Goal: Check status: Check status

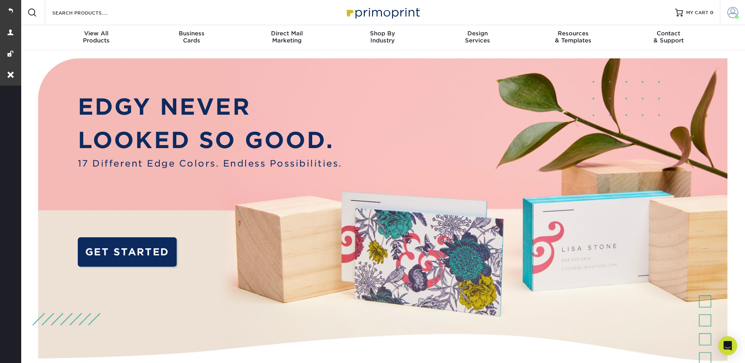
click at [730, 8] on span at bounding box center [732, 12] width 11 height 11
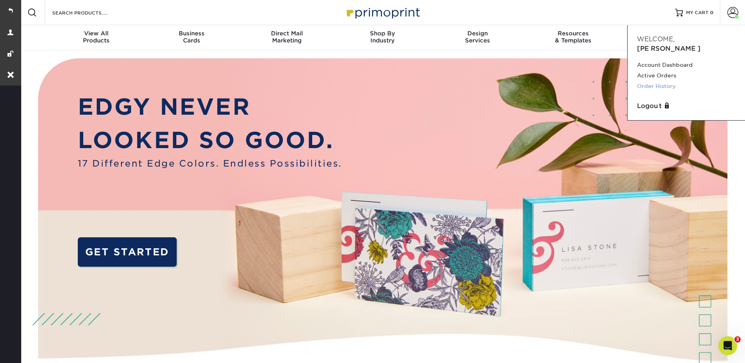
click at [664, 81] on link "Order History" at bounding box center [686, 86] width 99 height 11
click at [658, 81] on link "Order History" at bounding box center [686, 86] width 99 height 11
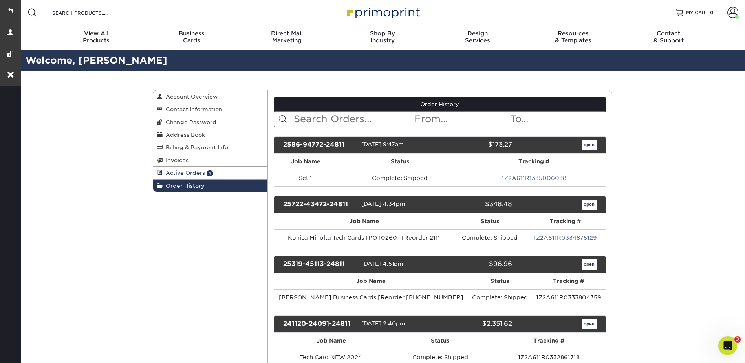
click at [173, 174] on span "Active Orders" at bounding box center [184, 173] width 42 height 6
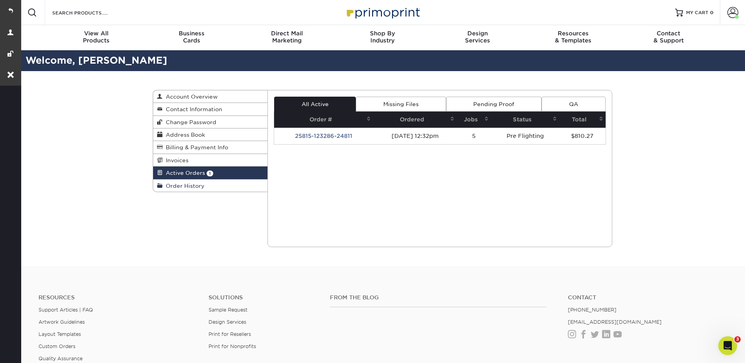
click at [179, 185] on span "Order History" at bounding box center [184, 186] width 42 height 6
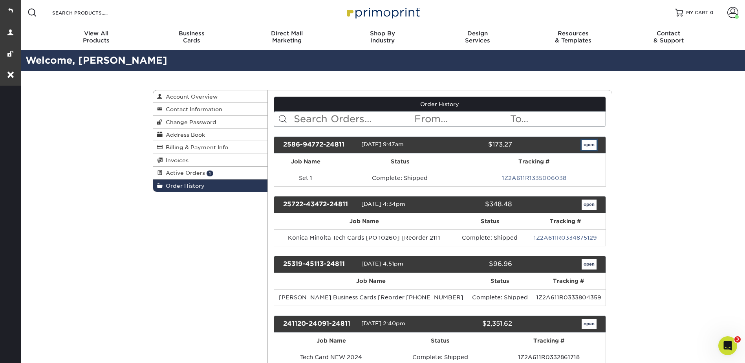
click at [587, 145] on link "open" at bounding box center [589, 145] width 15 height 10
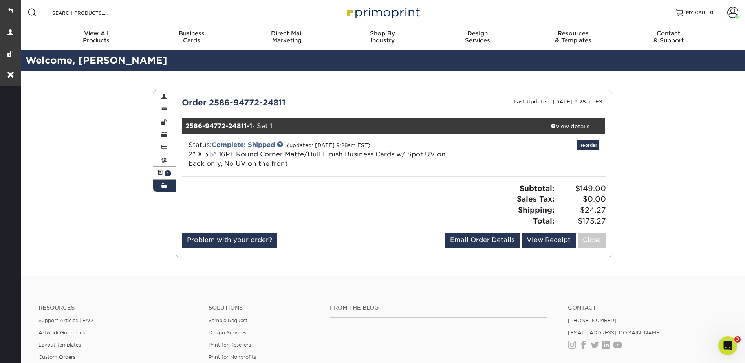
click at [162, 183] on span at bounding box center [163, 186] width 5 height 6
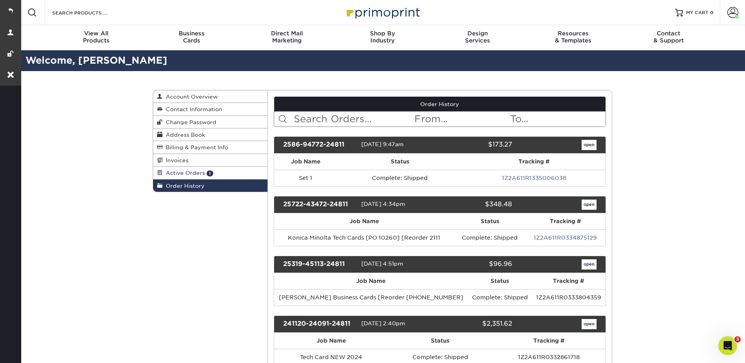
click at [163, 172] on span "Active Orders" at bounding box center [184, 173] width 42 height 6
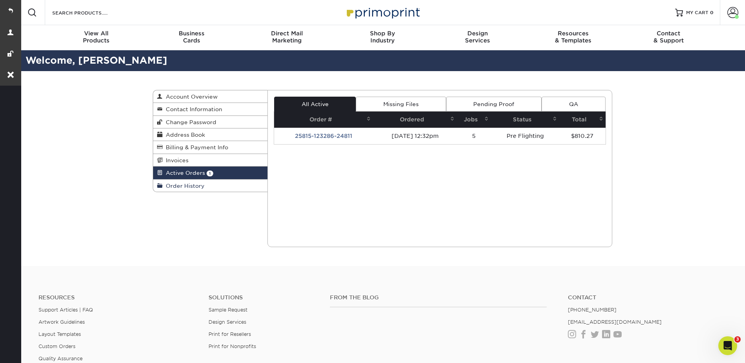
click at [171, 183] on span "Order History" at bounding box center [184, 186] width 42 height 6
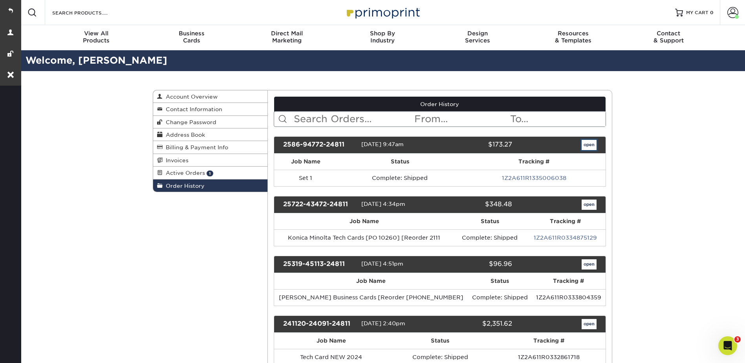
click at [594, 147] on link "open" at bounding box center [589, 145] width 15 height 10
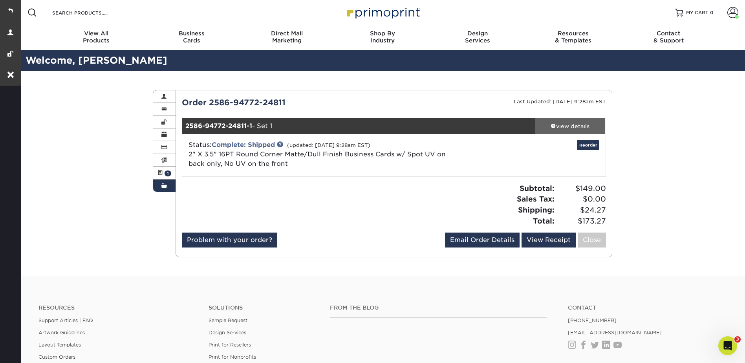
click at [562, 125] on div "view details" at bounding box center [570, 126] width 71 height 8
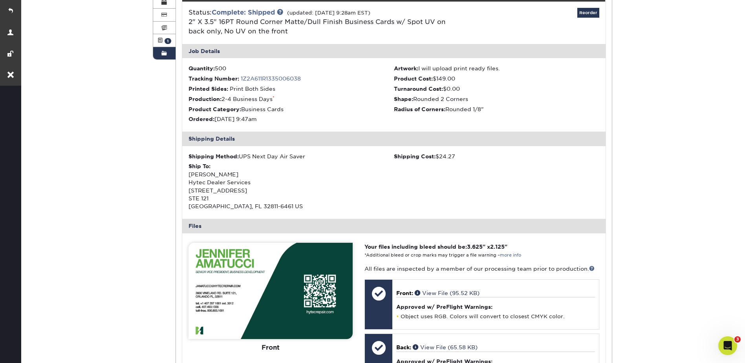
scroll to position [236, 0]
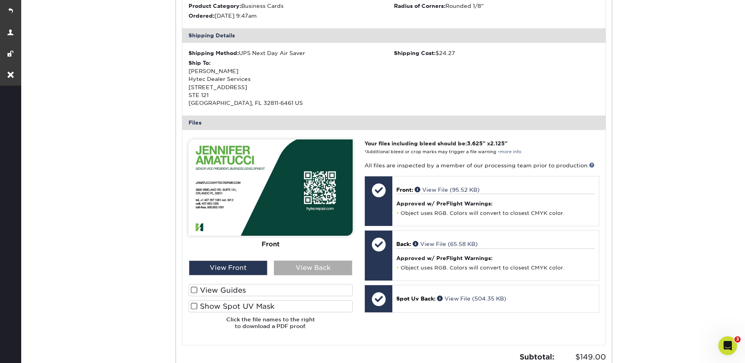
click at [313, 271] on div "View Back" at bounding box center [313, 267] width 79 height 15
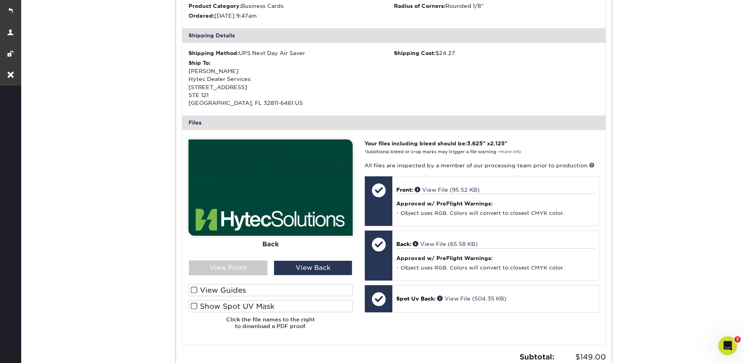
click at [300, 308] on label "Show Spot UV Mask" at bounding box center [271, 306] width 164 height 12
click at [0, 0] on input "Show Spot UV Mask" at bounding box center [0, 0] width 0 height 0
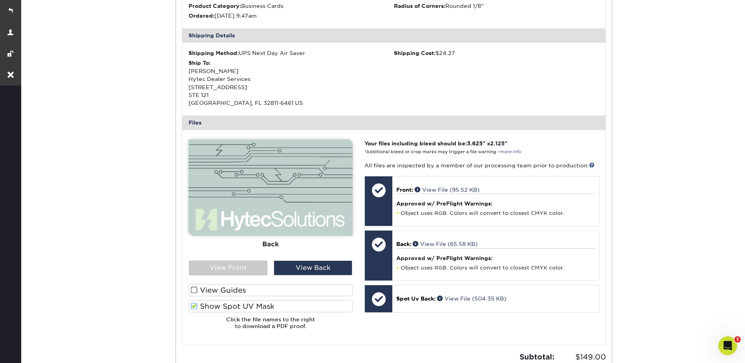
click at [298, 308] on label "Show Spot UV Mask" at bounding box center [271, 306] width 164 height 12
click at [0, 0] on input "Show Spot UV Mask" at bounding box center [0, 0] width 0 height 0
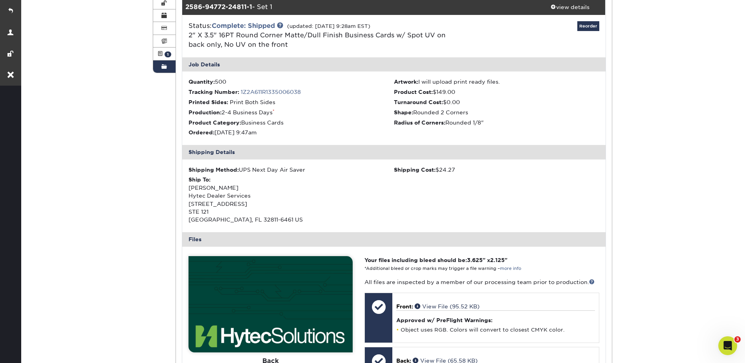
scroll to position [0, 0]
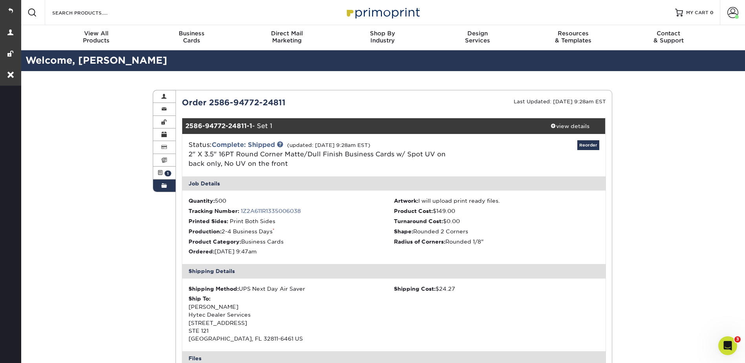
drag, startPoint x: 167, startPoint y: 174, endPoint x: 261, endPoint y: 149, distance: 97.0
click at [167, 174] on span "1" at bounding box center [168, 173] width 7 height 6
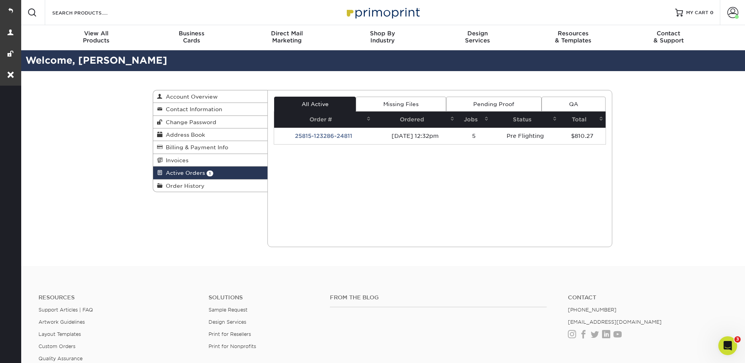
click at [324, 136] on td "25815-123286-24811" at bounding box center [323, 136] width 99 height 16
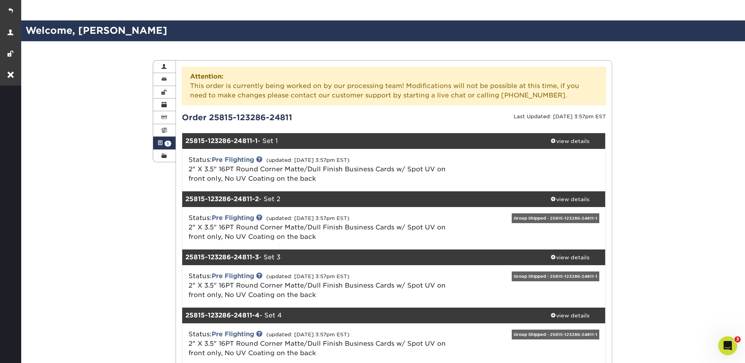
scroll to position [118, 0]
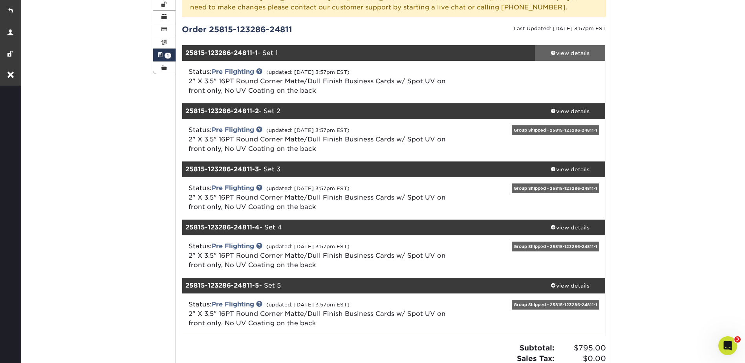
click at [562, 53] on div "view details" at bounding box center [570, 53] width 71 height 8
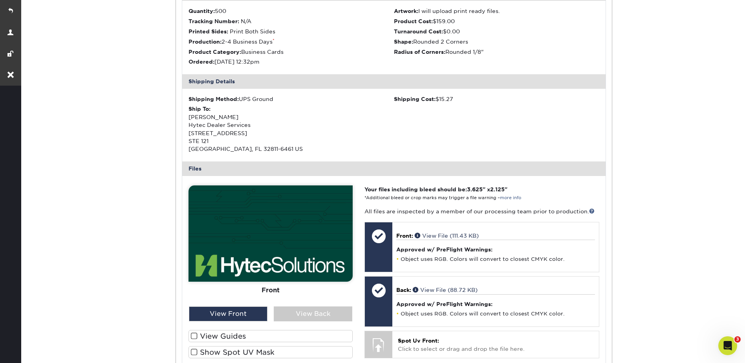
scroll to position [236, 0]
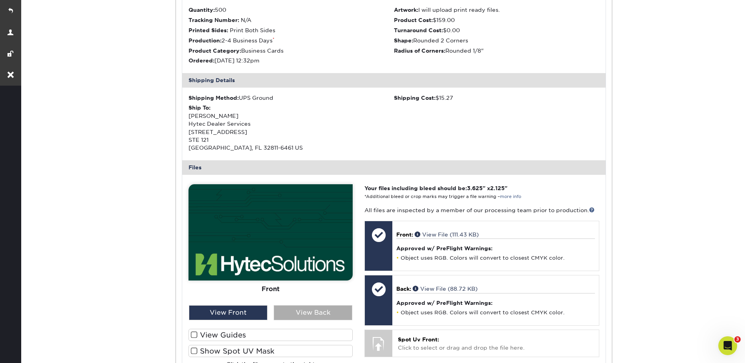
click at [310, 317] on div "View Back" at bounding box center [313, 312] width 79 height 15
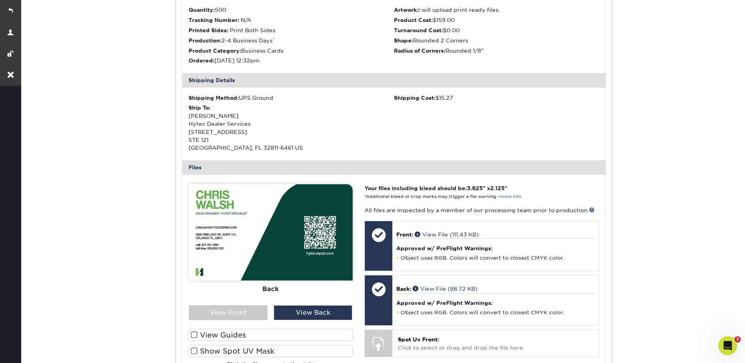
click at [281, 350] on label "Show Spot UV Mask" at bounding box center [271, 351] width 164 height 12
click at [0, 0] on input "Show Spot UV Mask" at bounding box center [0, 0] width 0 height 0
click at [229, 317] on div "View Front" at bounding box center [228, 312] width 79 height 15
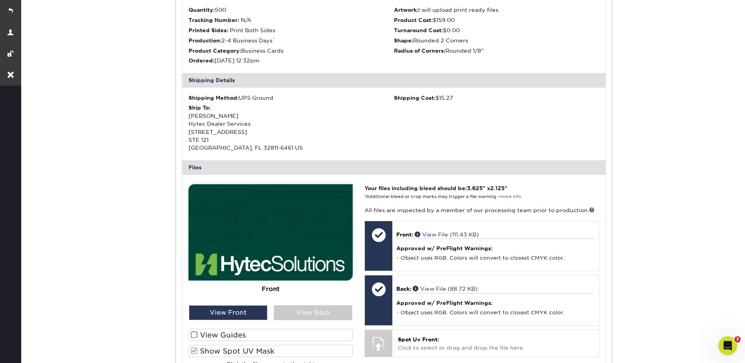
click at [245, 349] on label "Show Spot UV Mask" at bounding box center [271, 351] width 164 height 12
click at [0, 0] on input "Show Spot UV Mask" at bounding box center [0, 0] width 0 height 0
click at [245, 349] on label "Show Spot UV Mask" at bounding box center [271, 351] width 164 height 12
click at [0, 0] on input "Show Spot UV Mask" at bounding box center [0, 0] width 0 height 0
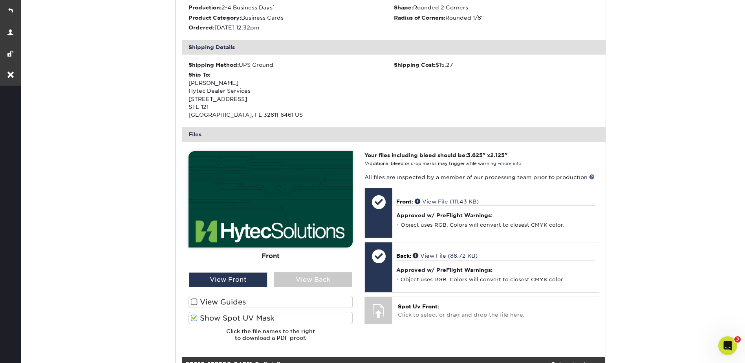
scroll to position [275, 0]
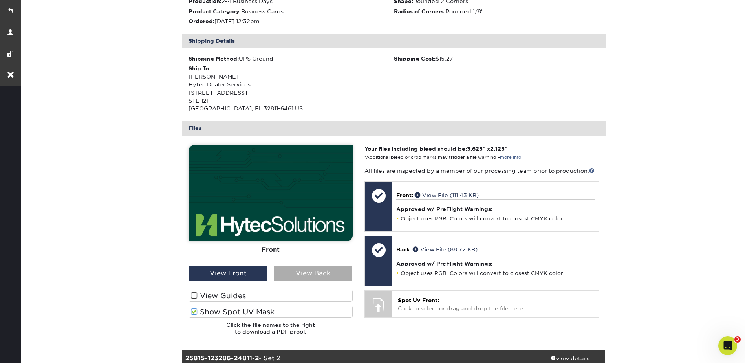
click at [314, 274] on div "View Back" at bounding box center [313, 273] width 79 height 15
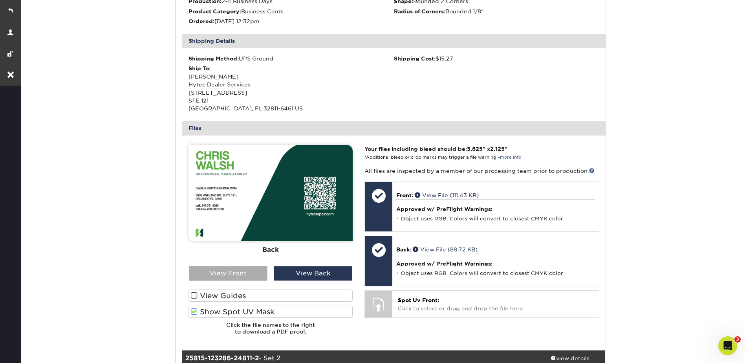
click at [247, 274] on div "View Front" at bounding box center [228, 273] width 79 height 15
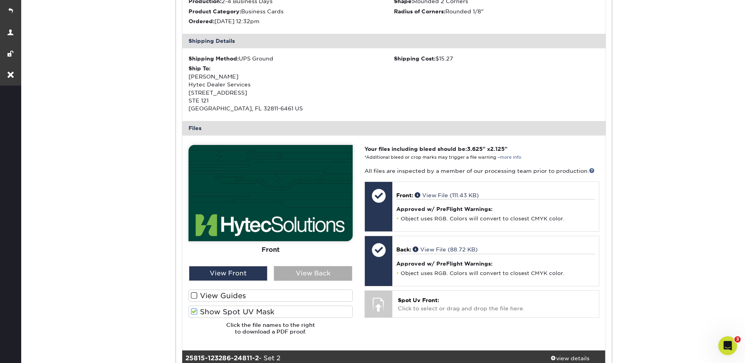
click at [297, 273] on div "View Back" at bounding box center [313, 273] width 79 height 15
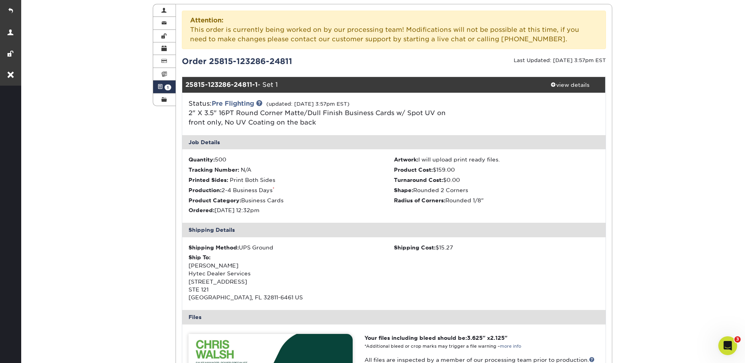
scroll to position [0, 0]
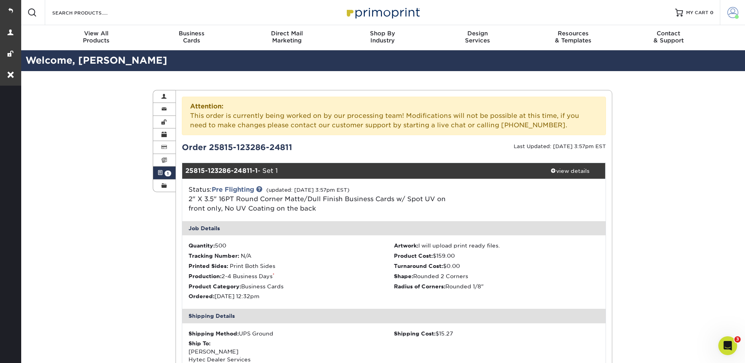
click at [729, 5] on link "Account" at bounding box center [732, 12] width 25 height 25
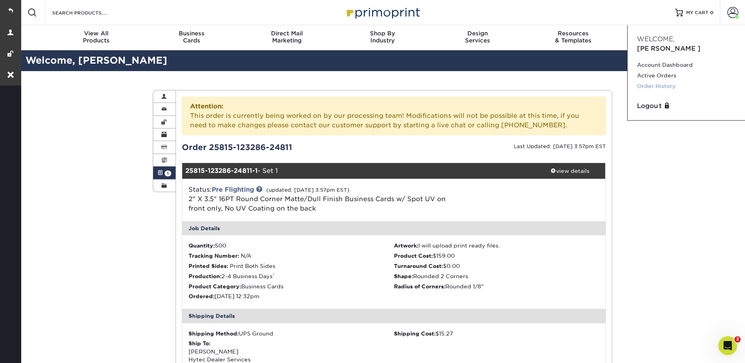
click at [654, 81] on link "Order History" at bounding box center [686, 86] width 99 height 11
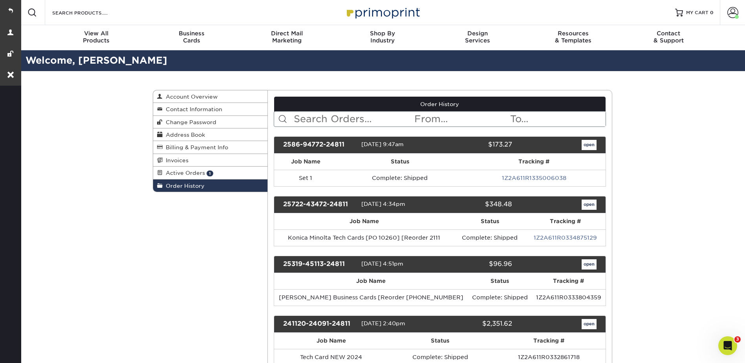
click at [180, 170] on span "Active Orders" at bounding box center [184, 173] width 42 height 6
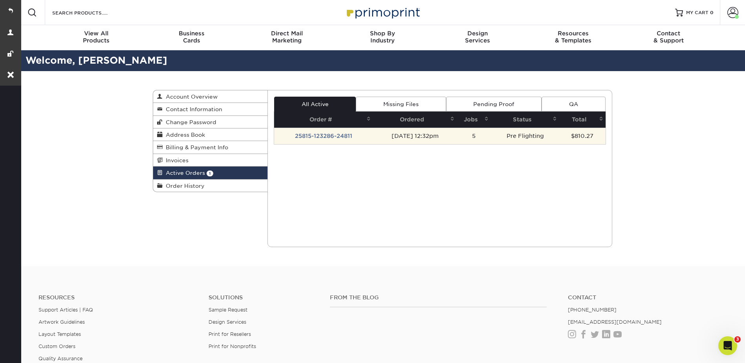
click at [325, 134] on td "25815-123286-24811" at bounding box center [323, 136] width 99 height 16
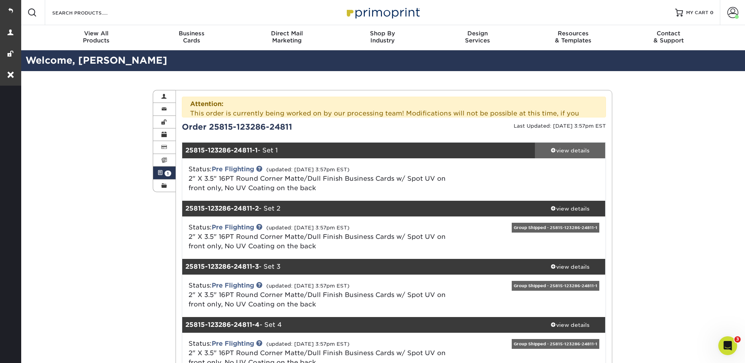
click at [564, 127] on div "Attention: This order is currently being worked on by our processing team! Modi…" at bounding box center [394, 302] width 424 height 411
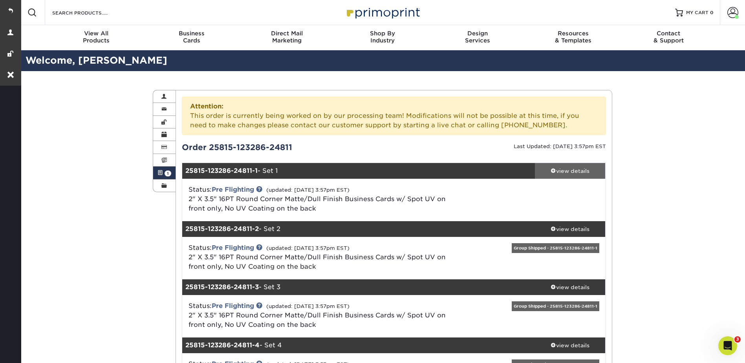
click at [555, 168] on span at bounding box center [553, 170] width 5 height 5
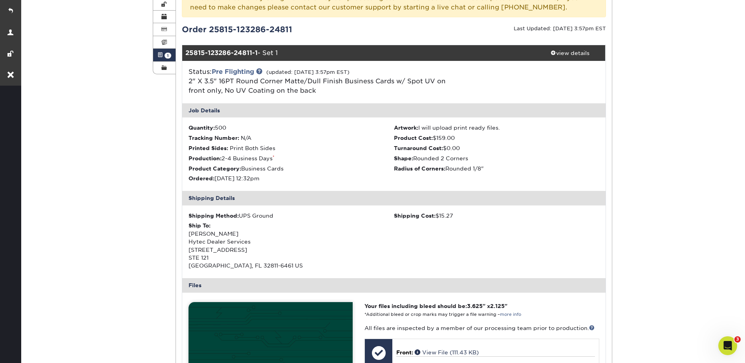
scroll to position [275, 0]
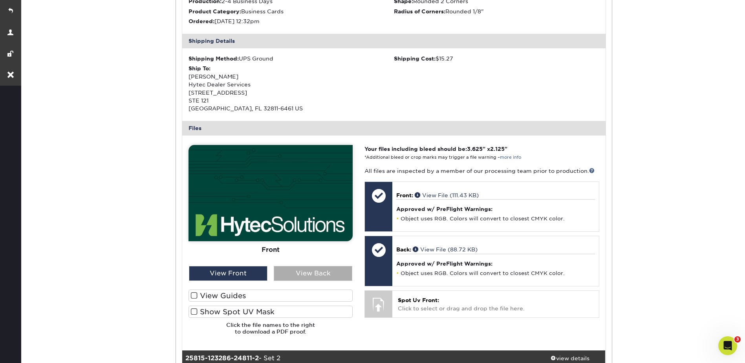
click at [304, 275] on div "View Back" at bounding box center [313, 273] width 79 height 15
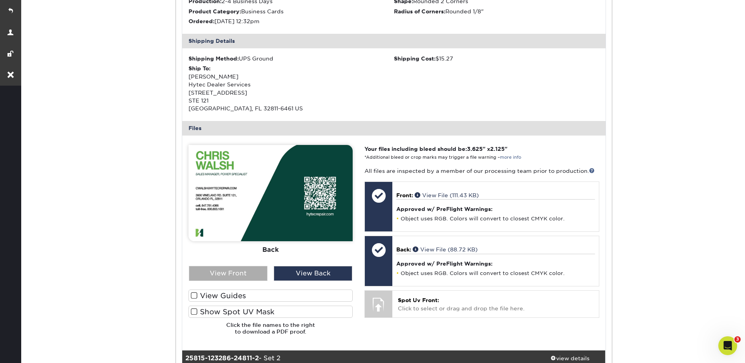
click at [247, 277] on div "View Front" at bounding box center [228, 273] width 79 height 15
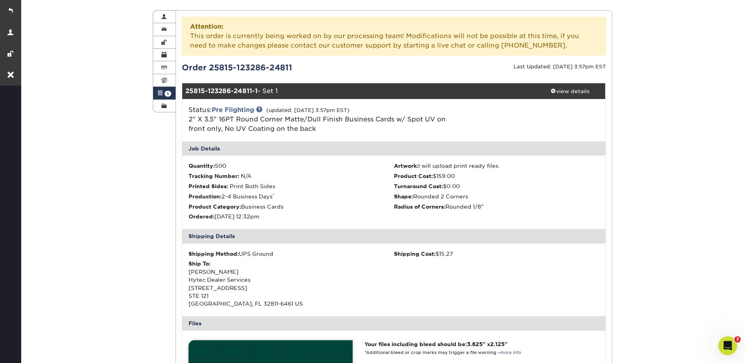
scroll to position [236, 0]
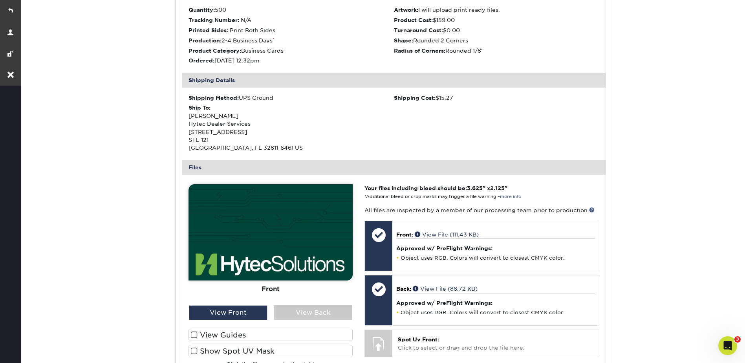
click at [685, 146] on div "Active Orders Account Overview Contact Information Change Password Address Book…" at bounding box center [383, 278] width 726 height 887
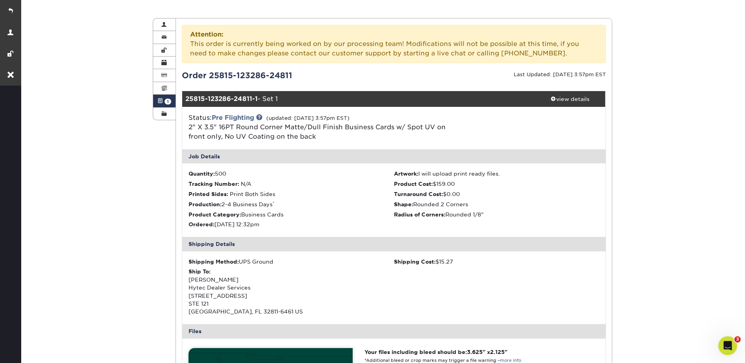
scroll to position [0, 0]
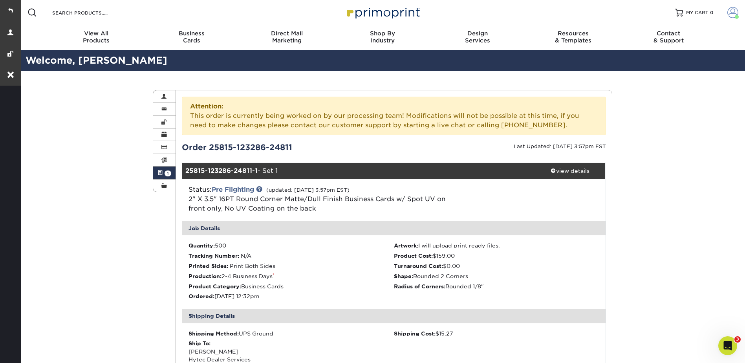
click at [737, 3] on link "Account" at bounding box center [732, 12] width 25 height 25
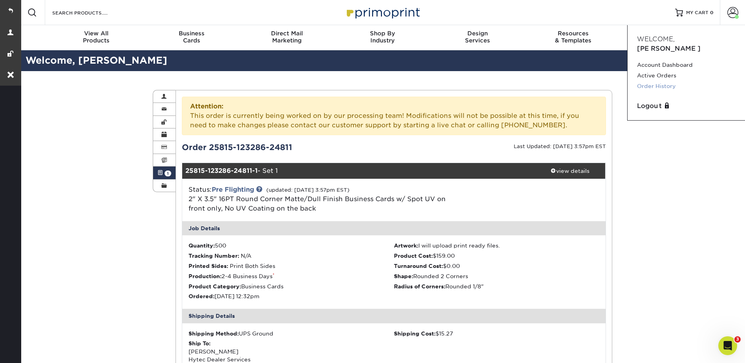
click at [656, 81] on link "Order History" at bounding box center [686, 86] width 99 height 11
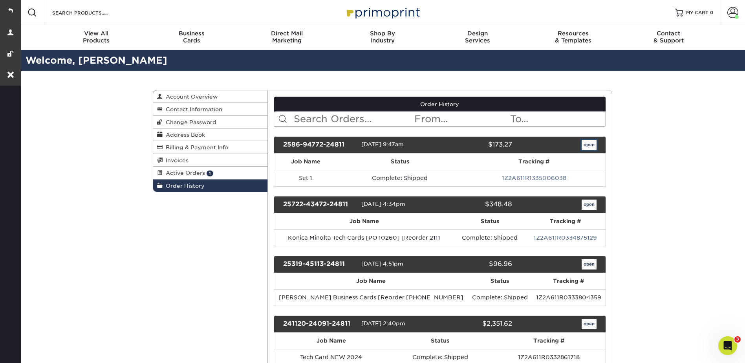
click at [595, 149] on link "open" at bounding box center [589, 145] width 15 height 10
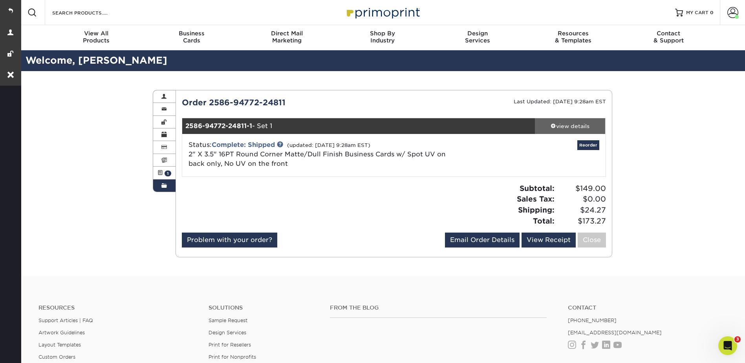
click at [560, 130] on div "view details" at bounding box center [570, 126] width 71 height 8
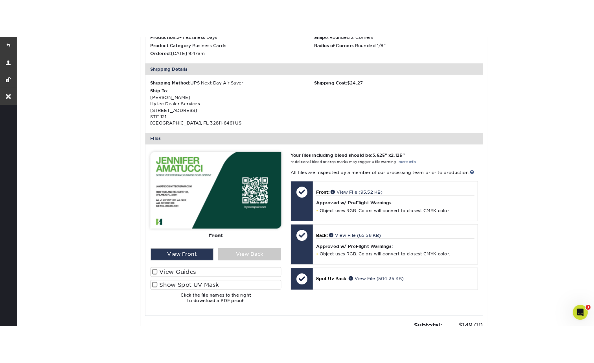
scroll to position [236, 0]
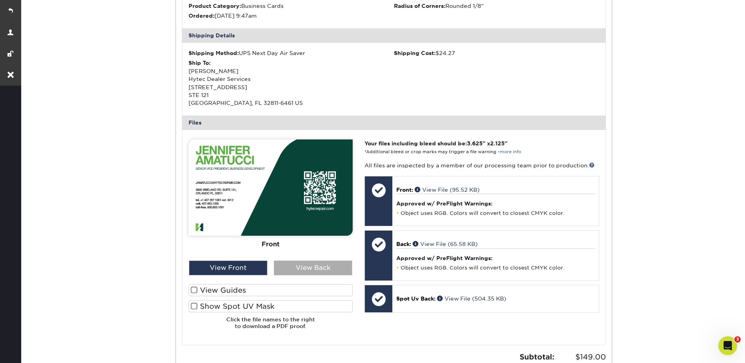
click at [313, 269] on div "View Back" at bounding box center [313, 267] width 79 height 15
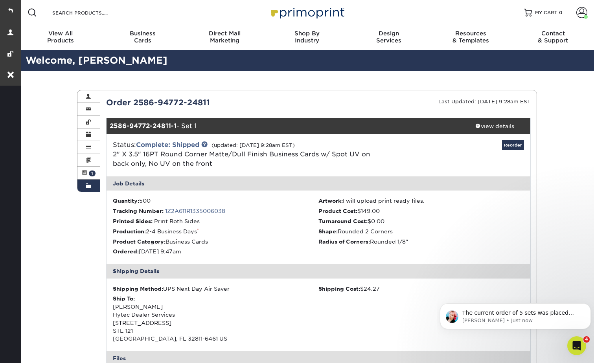
scroll to position [0, 0]
click at [12, 8] on link at bounding box center [10, 10] width 21 height 21
